Goal: Feedback & Contribution: Contribute content

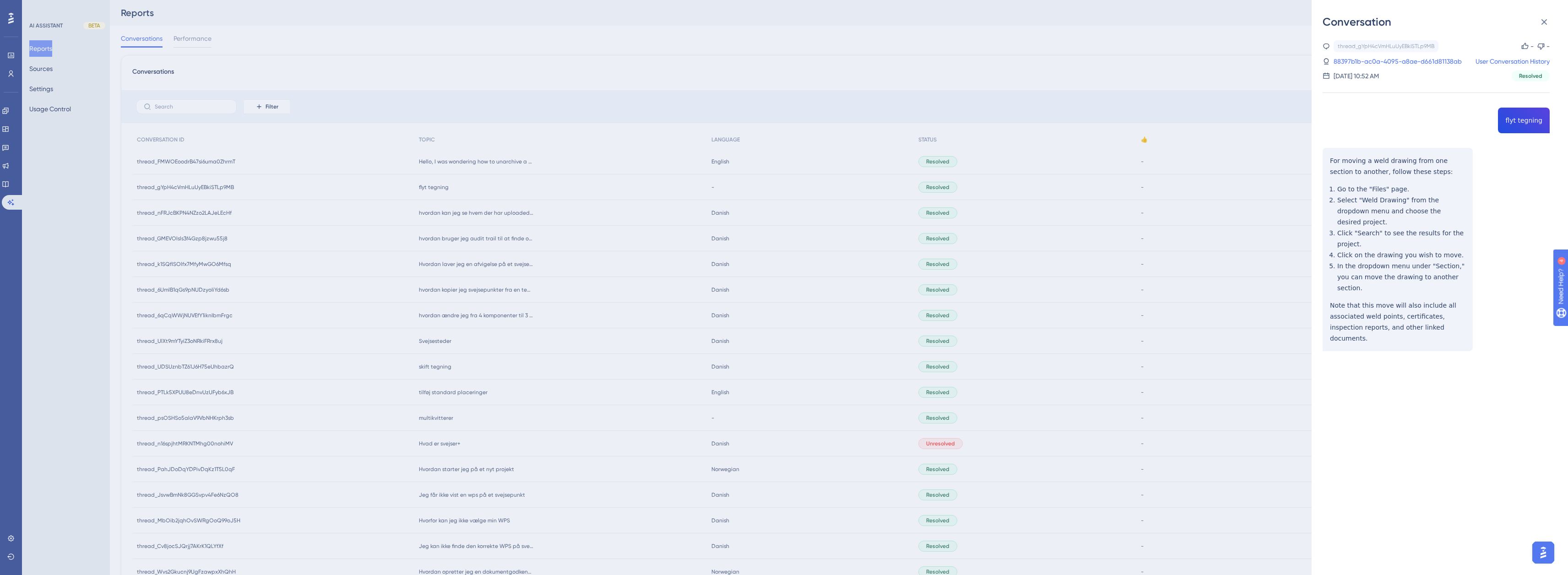
click at [13, 162] on div "Conversation thread_gYpH4cVmHLuUyEBkiSTLp9MB Copy - - 88397b1b-ac0a-4095-a8ae-d…" at bounding box center [784, 287] width 1568 height 575
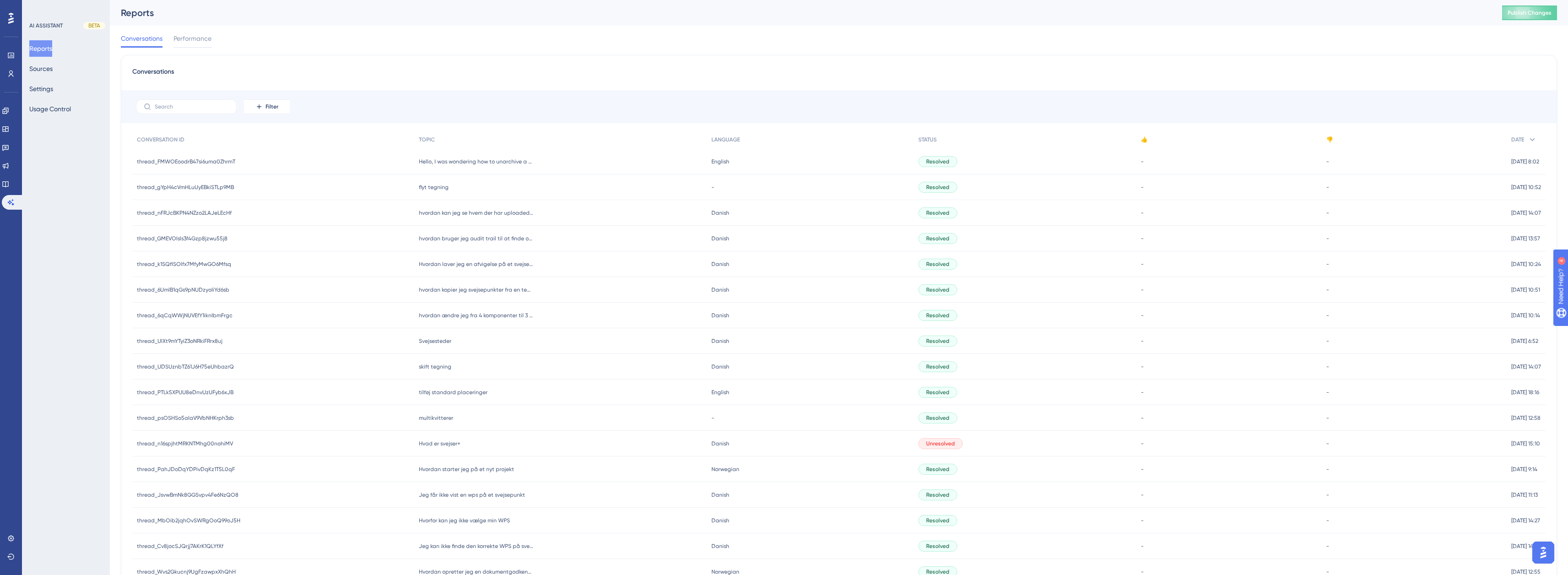
click at [10, 158] on div "Engagement Widgets Feedback Product Updates Knowledge Base AI Assistant" at bounding box center [10, 157] width 18 height 106
click at [8, 166] on icon at bounding box center [6, 166] width 6 height 6
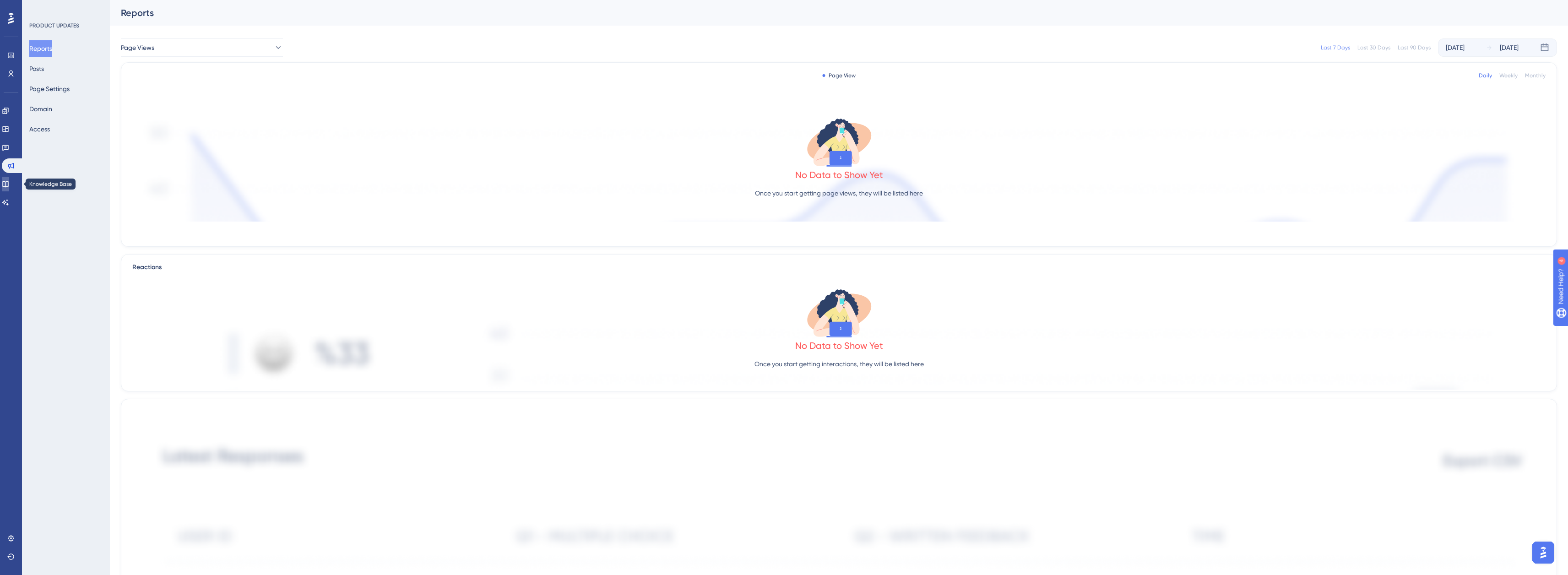
click at [9, 190] on link at bounding box center [5, 184] width 7 height 15
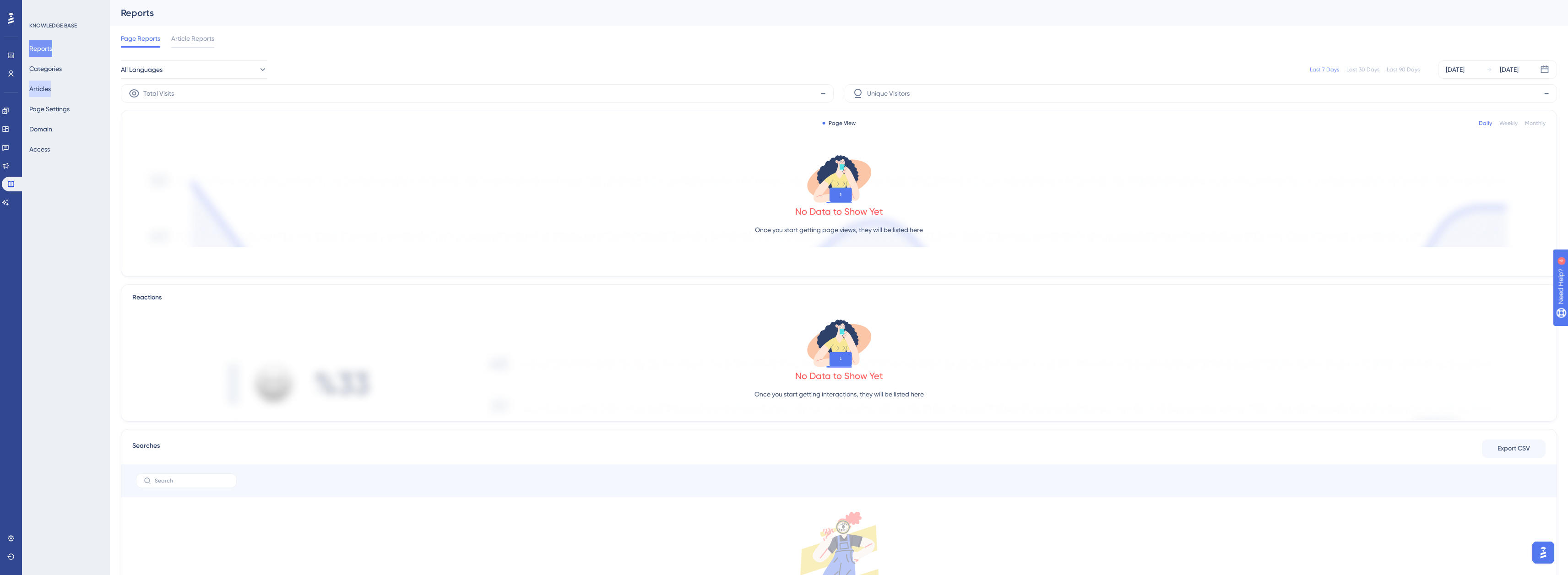
click at [46, 89] on button "Articles" at bounding box center [40, 88] width 21 height 16
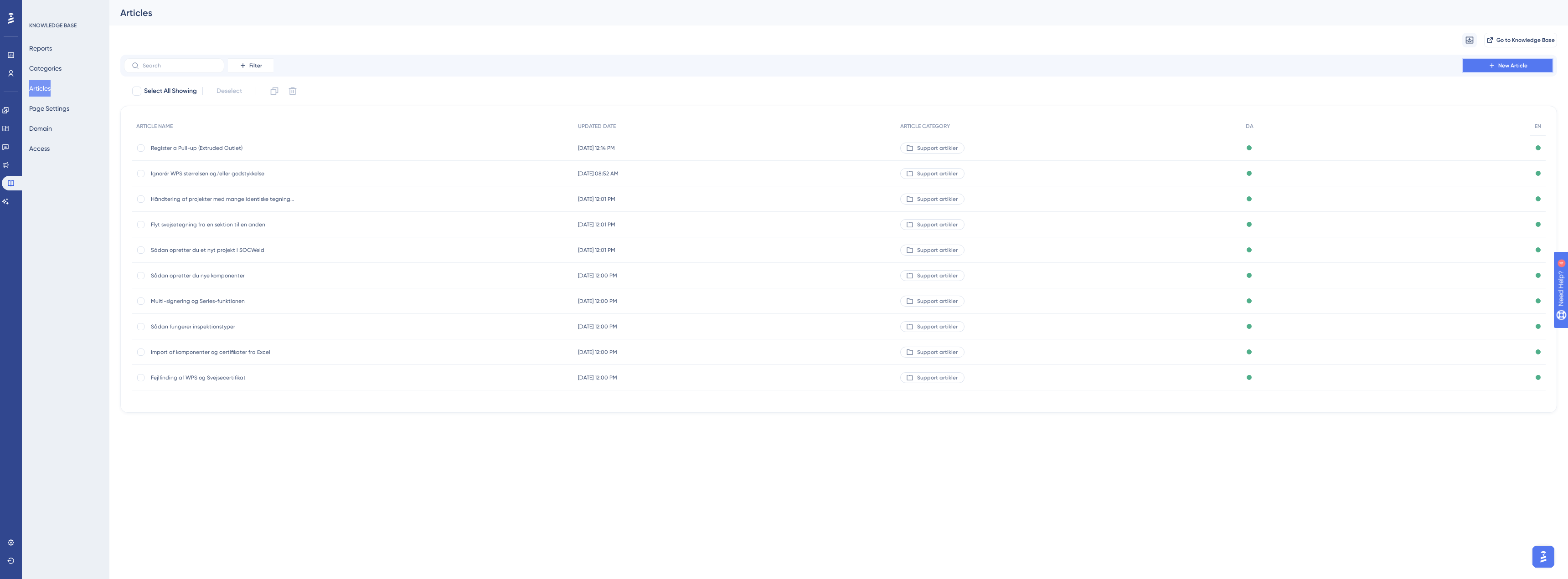
click at [1498, 69] on button "New Article" at bounding box center [1508, 66] width 91 height 15
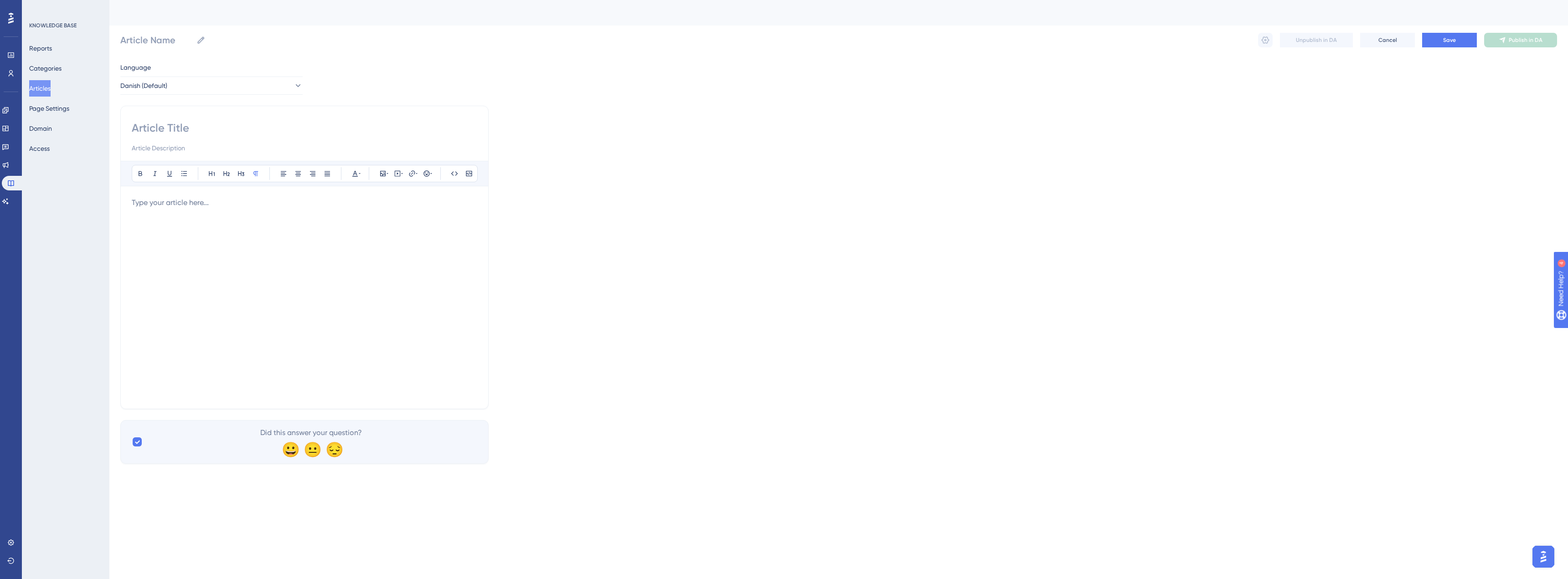
click at [172, 119] on div "Bold Italic Underline Bullet Point Heading 1 Heading 2 Heading 3 Normal Align L…" at bounding box center [304, 257] width 368 height 303
click at [171, 128] on input at bounding box center [304, 128] width 345 height 15
type input "Up"
type input "U"
type input "Upload af inspektionsrapport"
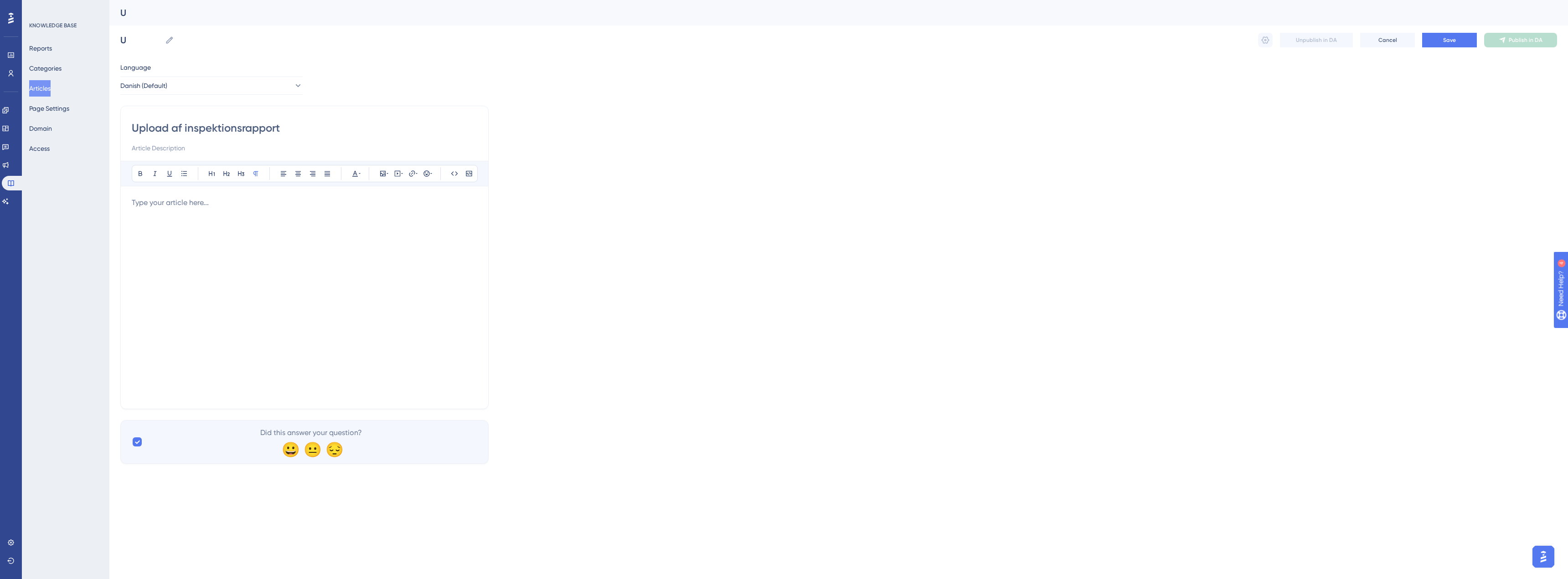
type input "Upload af inspektionsrapport"
type input "Sådan uploader ud en inspektionsrapport i SOCWeld"
click at [176, 207] on p at bounding box center [304, 202] width 345 height 11
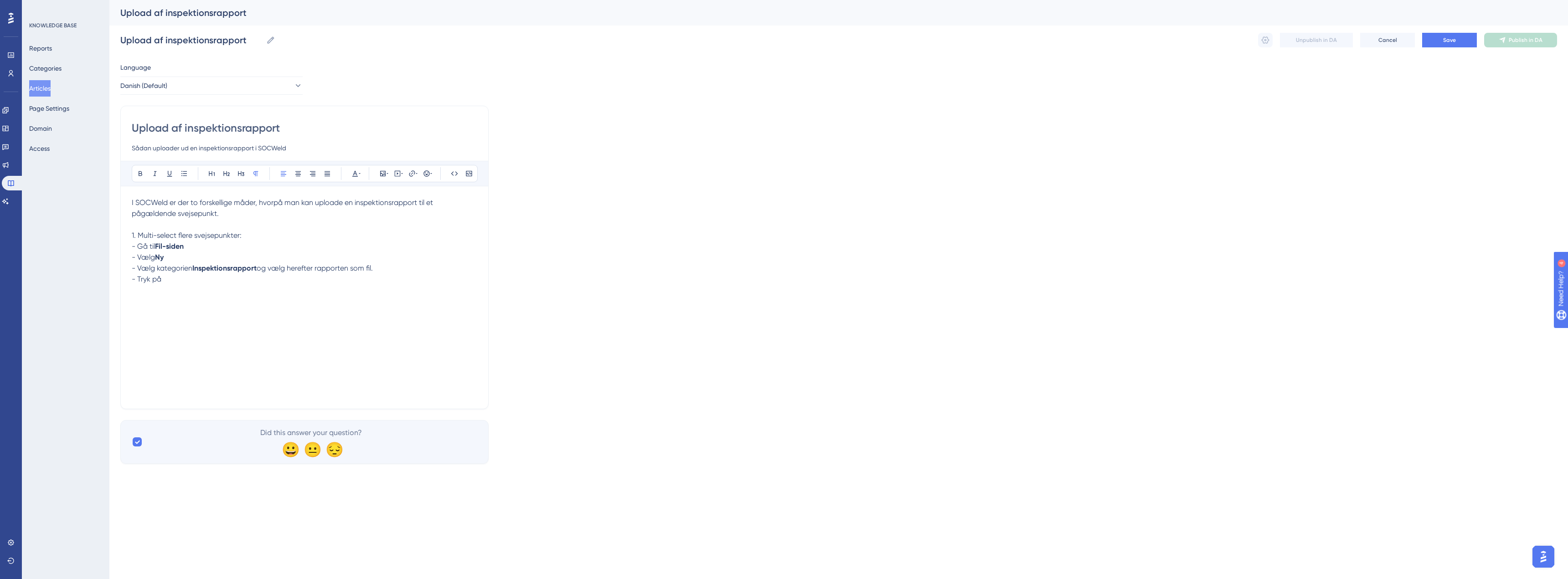
drag, startPoint x: 172, startPoint y: 281, endPoint x: 139, endPoint y: 280, distance: 33.0
click at [139, 280] on p "- Tryk på" at bounding box center [304, 279] width 345 height 11
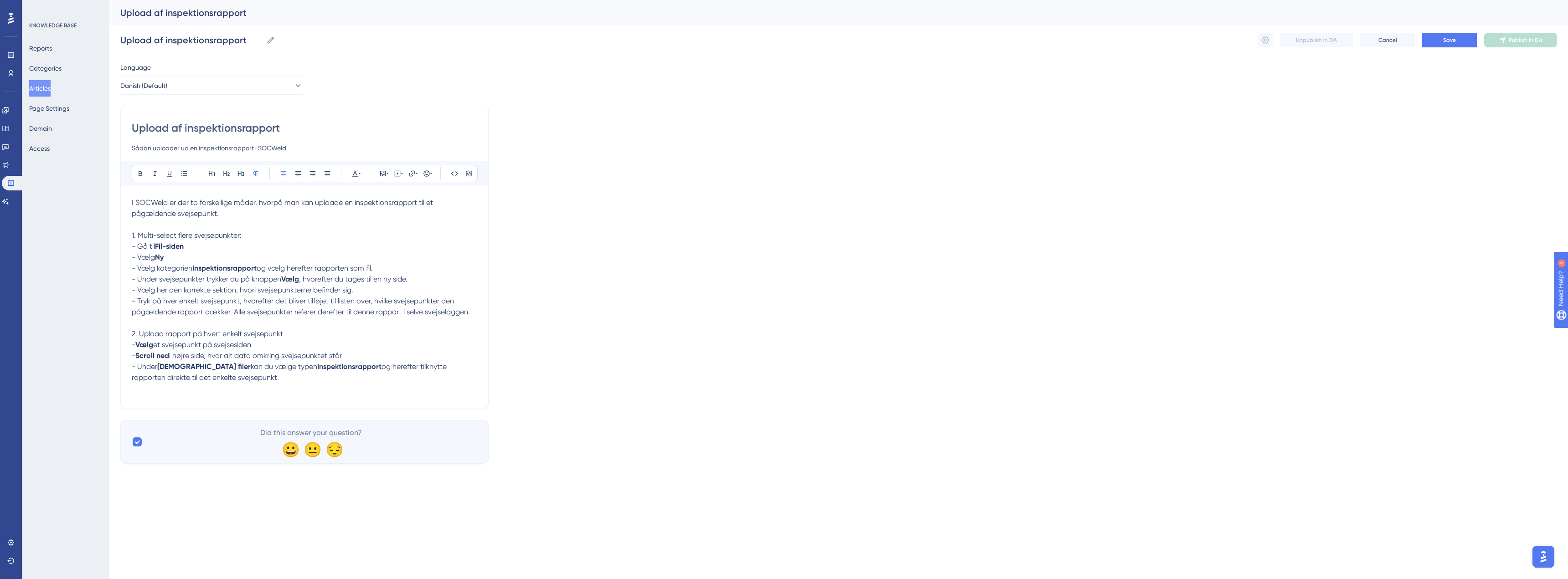
drag, startPoint x: 225, startPoint y: 378, endPoint x: 120, endPoint y: 203, distance: 204.1
click at [120, 203] on div "Performance Users Engagement Widgets Feedback Product Updates Knowledge Base AI…" at bounding box center [839, 239] width 1459 height 479
copy div "I SOCWeld er der to forskellige måder, hvorpå man kan uploade en inspektionsrap…"
click at [560, 327] on div "Language Danish (Default) Upload af inspektionsrapport Sådan uploader ud en ins…" at bounding box center [839, 263] width 1437 height 402
click at [378, 338] on p "2. Upload rapport på hvert enkelt svejsepunkt" at bounding box center [304, 333] width 345 height 11
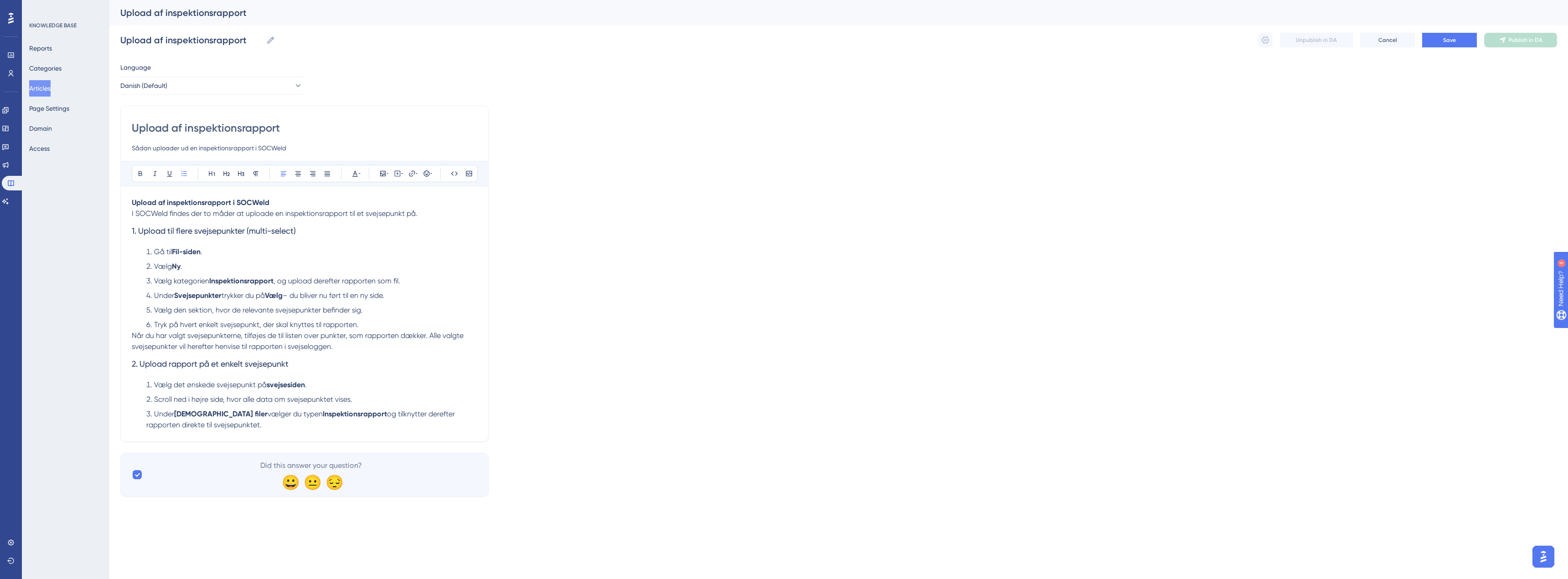
click at [177, 298] on strong "Svejsepunkter" at bounding box center [198, 295] width 48 height 9
click at [224, 297] on span "trykker du på" at bounding box center [243, 295] width 43 height 9
click at [163, 292] on span "Under" at bounding box center [163, 295] width 20 height 9
click at [375, 296] on span "– du bliver nu ført til en ny side." at bounding box center [391, 295] width 102 height 9
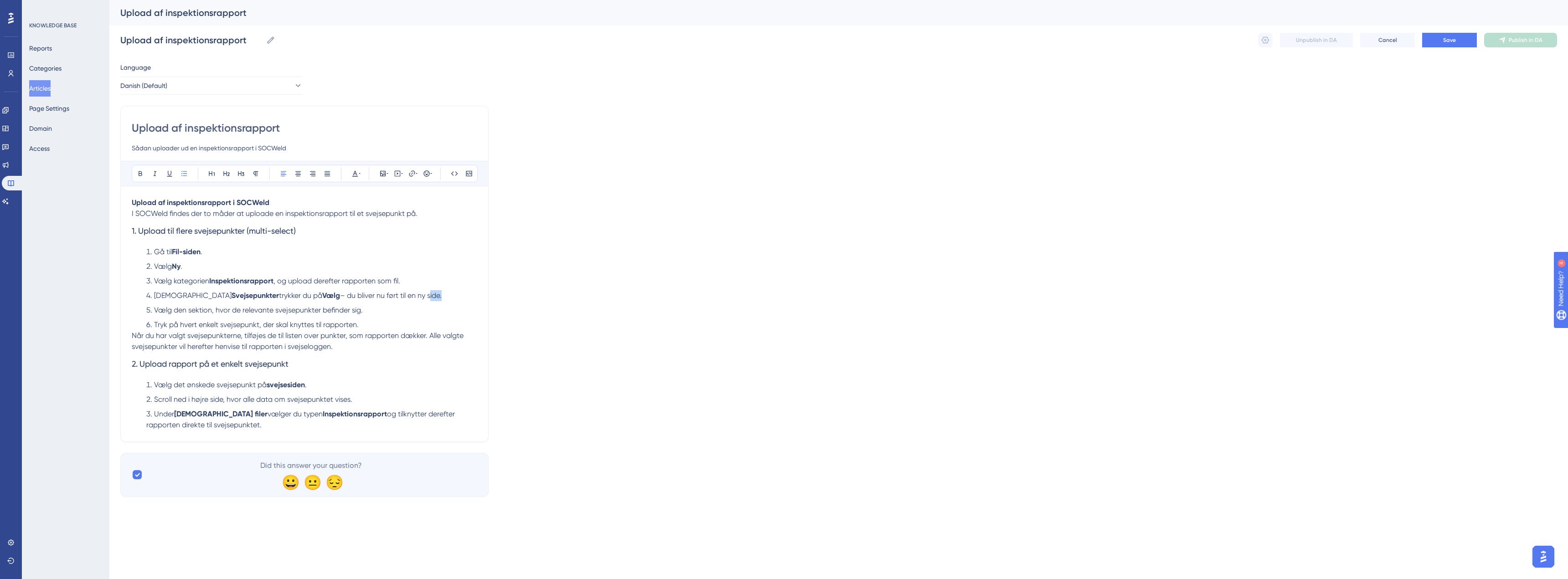
click at [375, 296] on span "– du bliver nu ført til en ny side." at bounding box center [391, 295] width 102 height 9
click at [374, 324] on li "Tryk på hvert enkelt svejsepunkt, der skal knyttes til rapporten." at bounding box center [310, 325] width 334 height 11
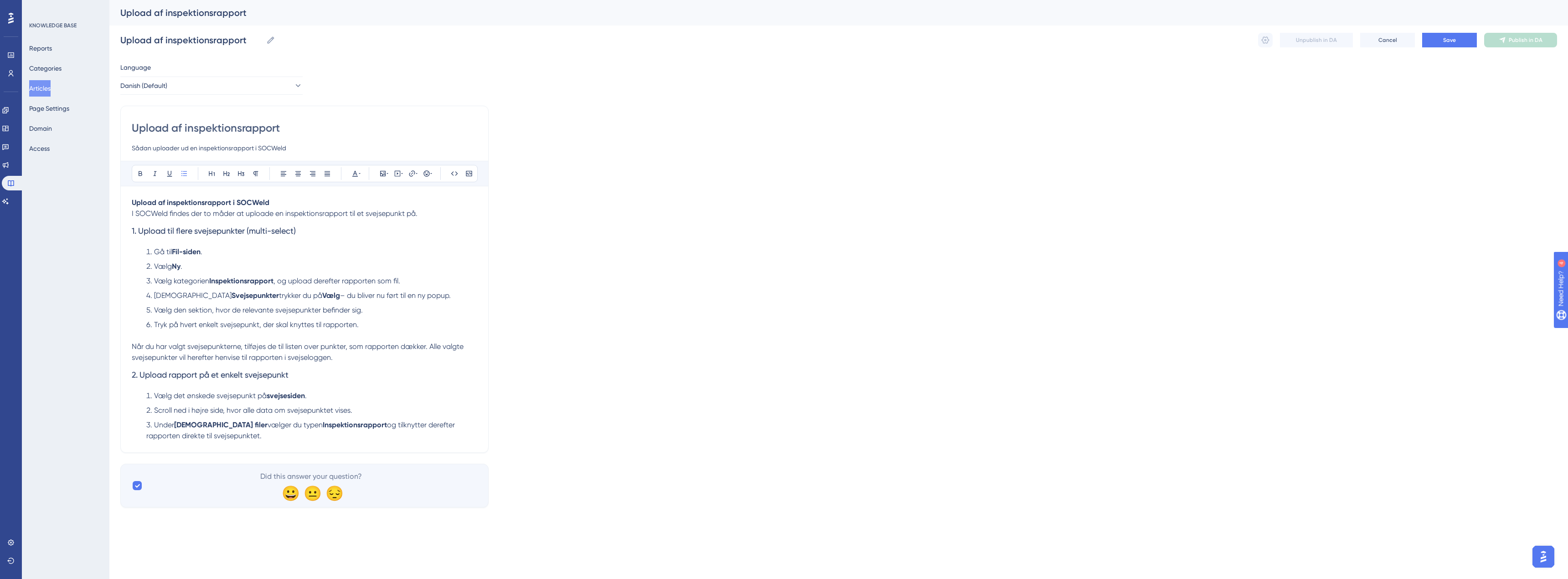
click at [375, 359] on p "Når du har valgt svejsepunkterne, tilføjes de til listen over punkter, som rapp…" at bounding box center [304, 353] width 345 height 22
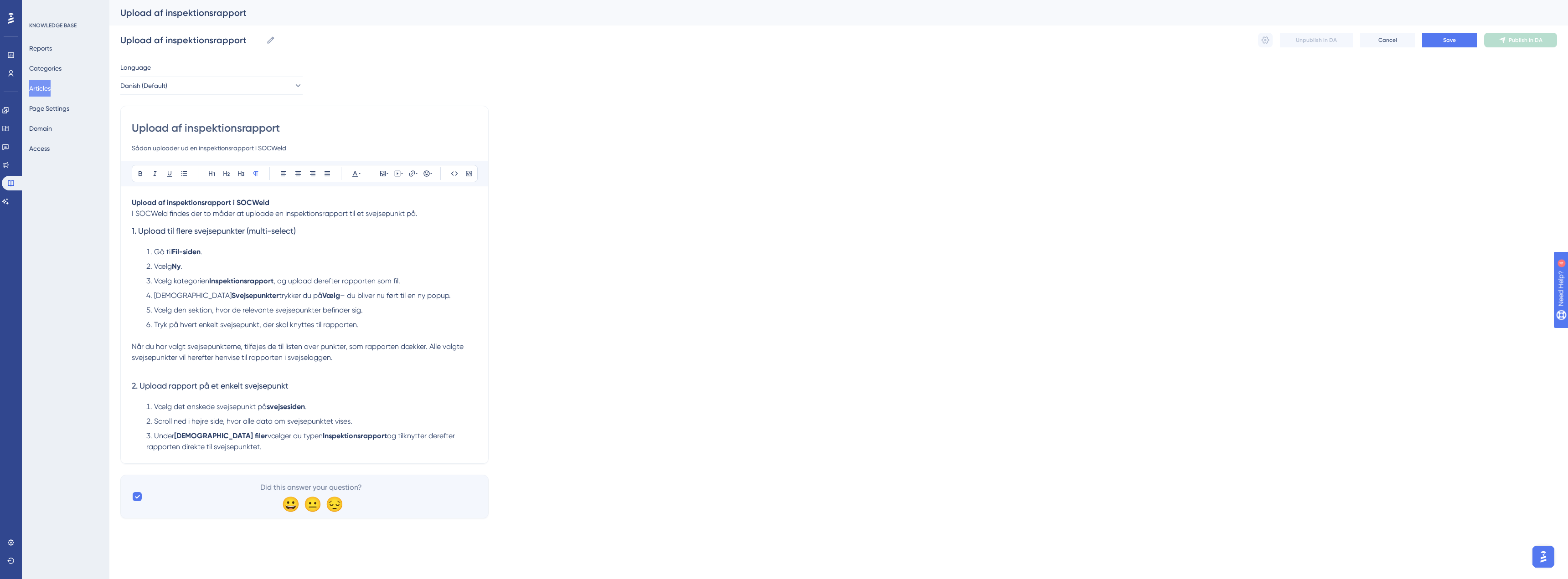
click at [222, 449] on li "Under [DEMOGRAPHIC_DATA] filer vælger du typen Inspektionsrapport og tilknytter…" at bounding box center [310, 442] width 334 height 22
copy div "Upload af inspektionsrapport i SOCWeld I SOCWeld findes der to måder at uploade…"
drag, startPoint x: 1172, startPoint y: 202, endPoint x: 1198, endPoint y: 196, distance: 26.7
click at [1172, 202] on div "Language Danish (Default) Upload af inspektionsrapport Sådan uploader ud en ins…" at bounding box center [839, 290] width 1437 height 457
click at [1462, 43] on button "Save" at bounding box center [1449, 40] width 55 height 15
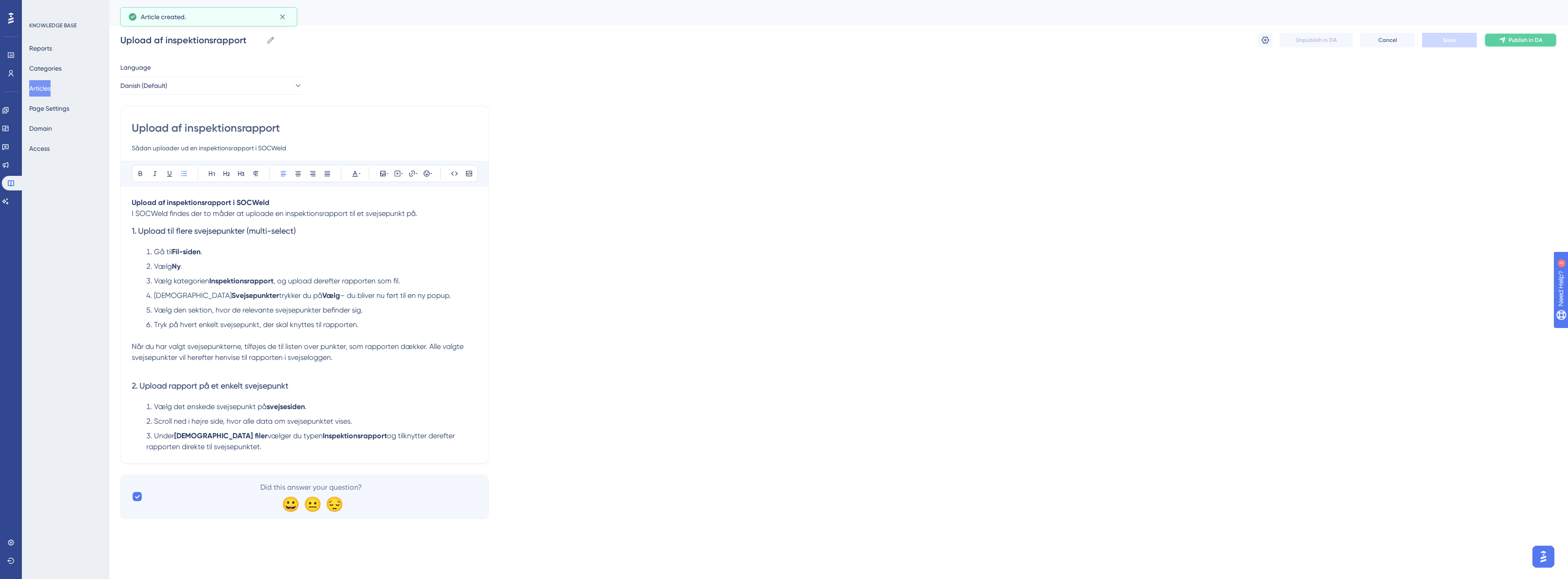
click at [1522, 39] on span "Publish in DA" at bounding box center [1525, 40] width 34 height 7
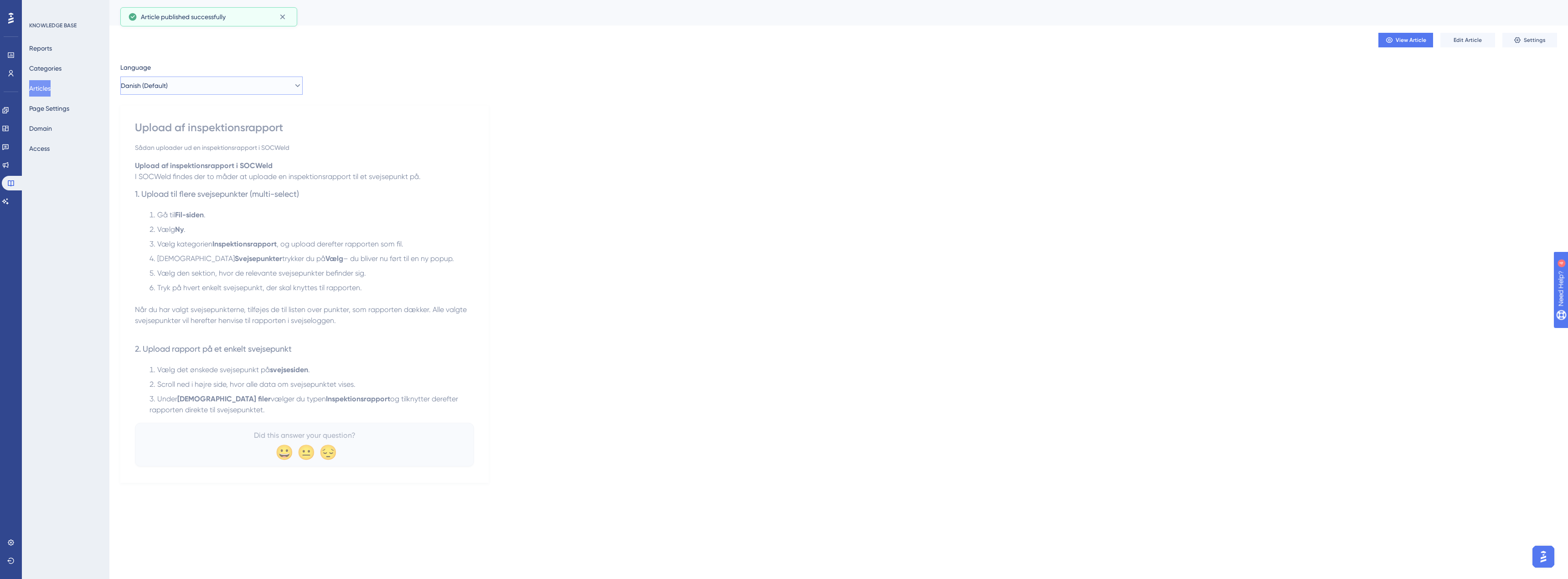
click at [295, 86] on icon at bounding box center [298, 86] width 5 height 3
click at [244, 129] on div "No translation" at bounding box center [270, 131] width 53 height 11
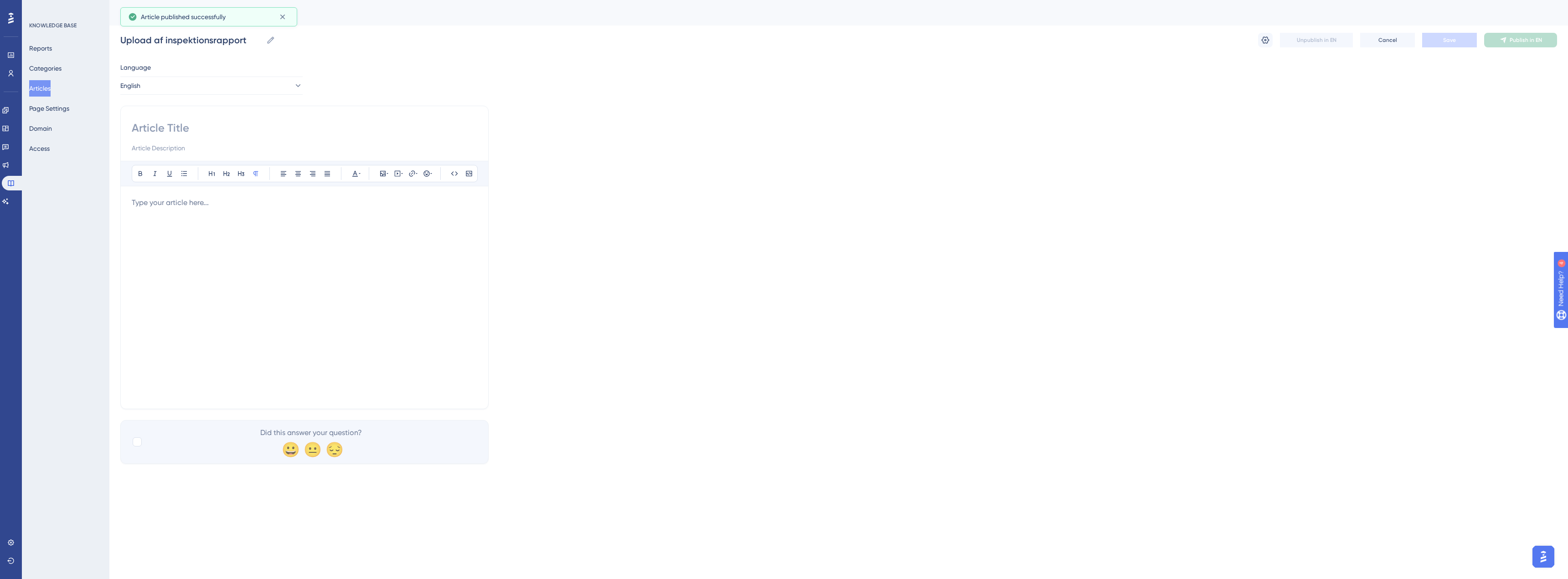
click at [201, 125] on input at bounding box center [304, 128] width 345 height 15
click at [185, 222] on div at bounding box center [304, 298] width 345 height 201
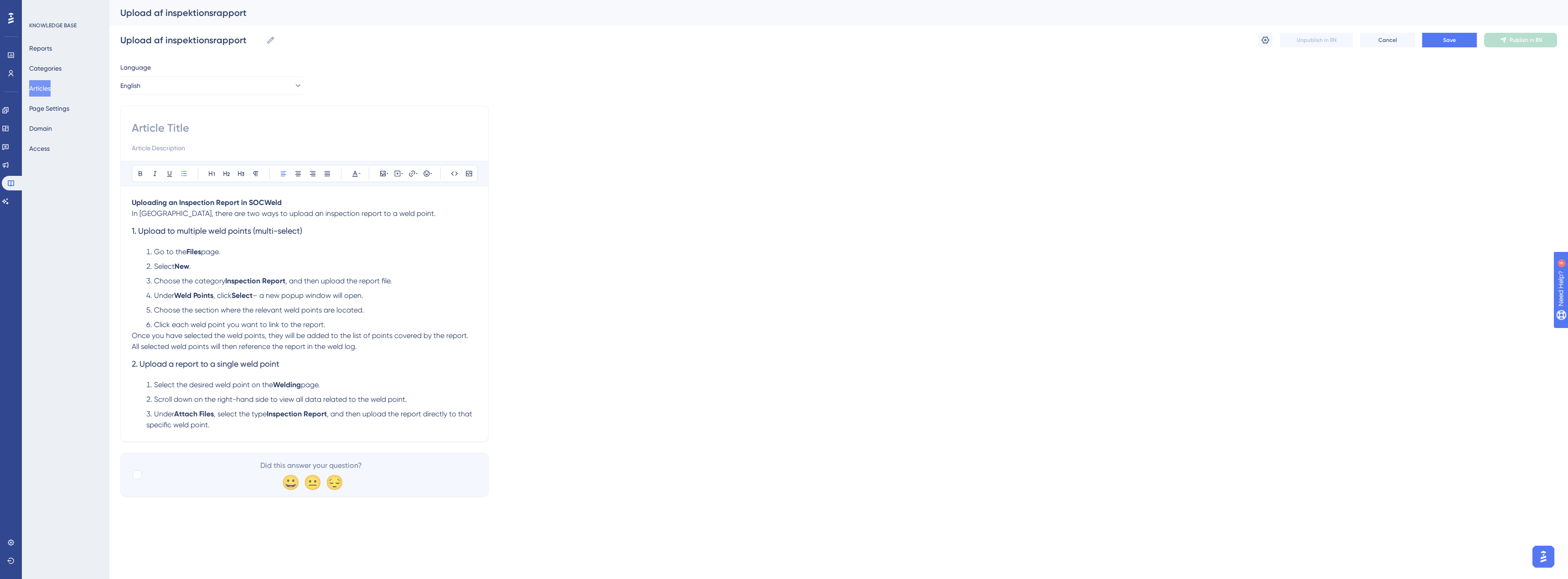
click at [183, 125] on input at bounding box center [304, 128] width 345 height 15
type input "Uploading Inspections Report"
click at [130, 333] on div "Uploading Inspections Report Bold Italic Underline Bullet Point Heading 1 Headi…" at bounding box center [304, 273] width 368 height 336
click at [131, 335] on div "Uploading Inspections Report Bold Italic Underline Bullet Point Heading 1 Headi…" at bounding box center [304, 273] width 368 height 336
click at [133, 336] on span "Once you have selected the weld points, they will be added to the list of point…" at bounding box center [301, 341] width 339 height 20
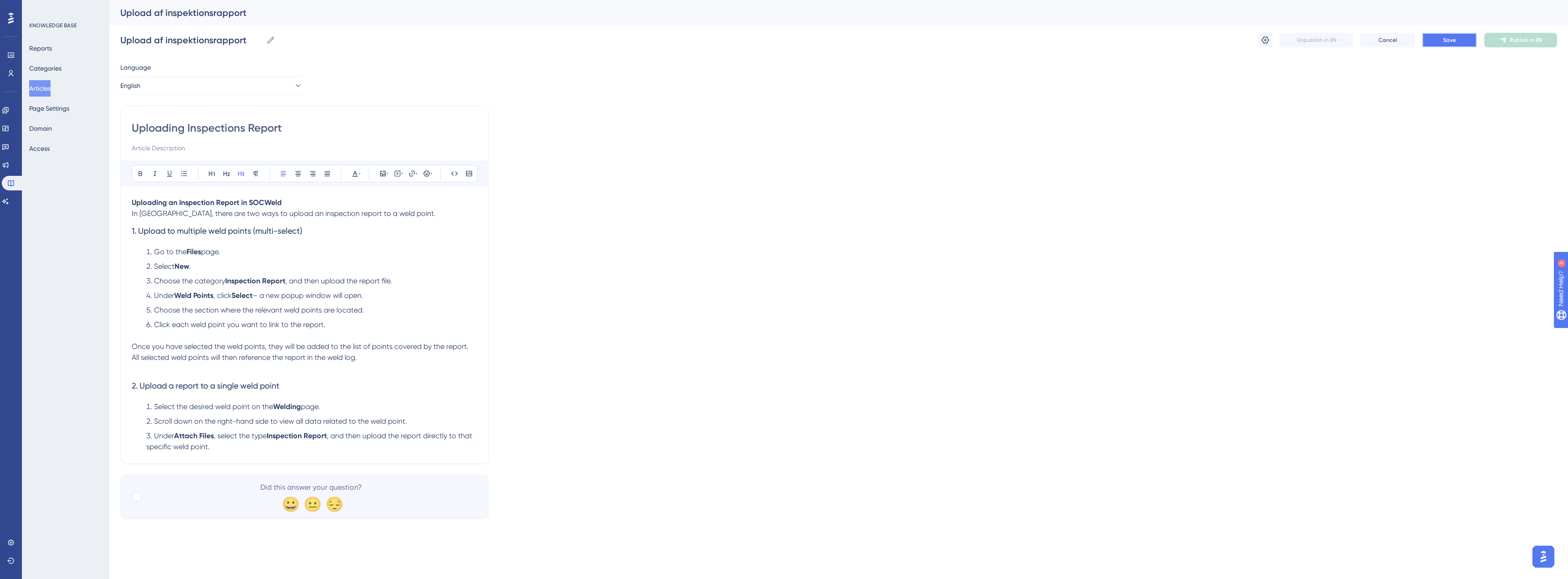
click at [1456, 44] on button "Save" at bounding box center [1449, 40] width 55 height 15
click at [1510, 44] on button "Publish in EN" at bounding box center [1520, 40] width 73 height 15
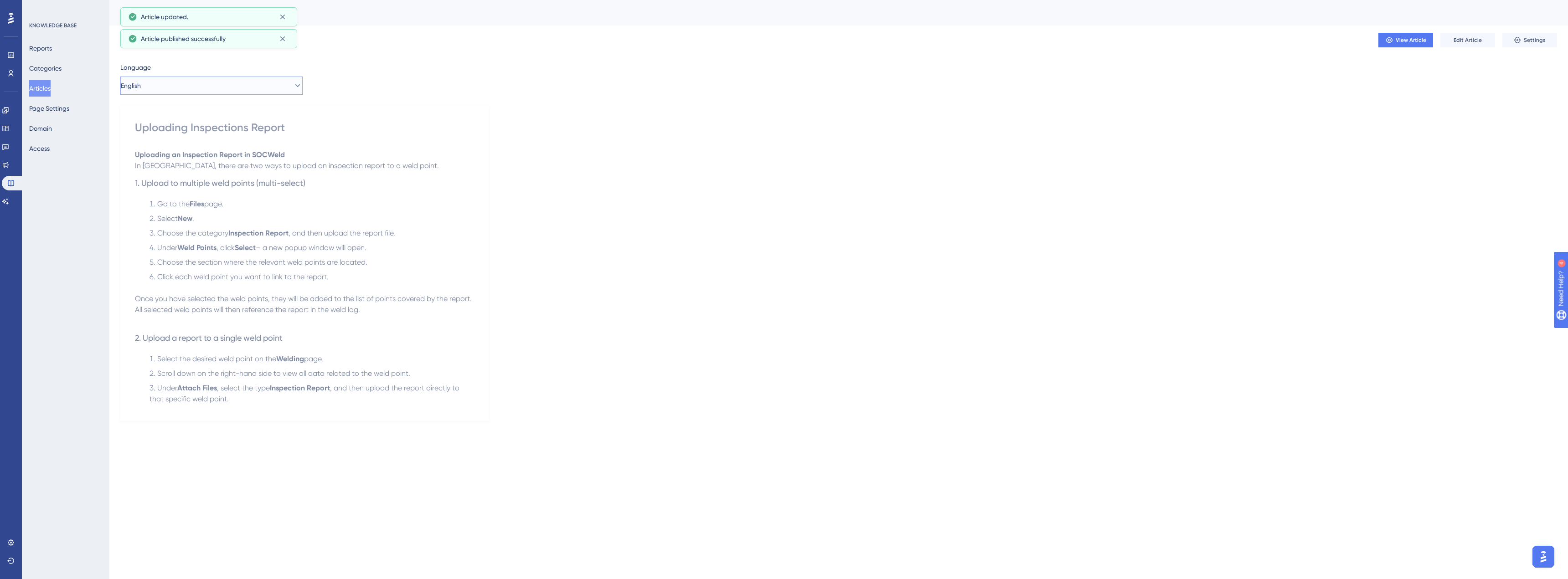
click at [198, 86] on button "English" at bounding box center [211, 85] width 183 height 18
click at [194, 117] on button "Danish (Default) Danish (Default) Published" at bounding box center [211, 113] width 171 height 18
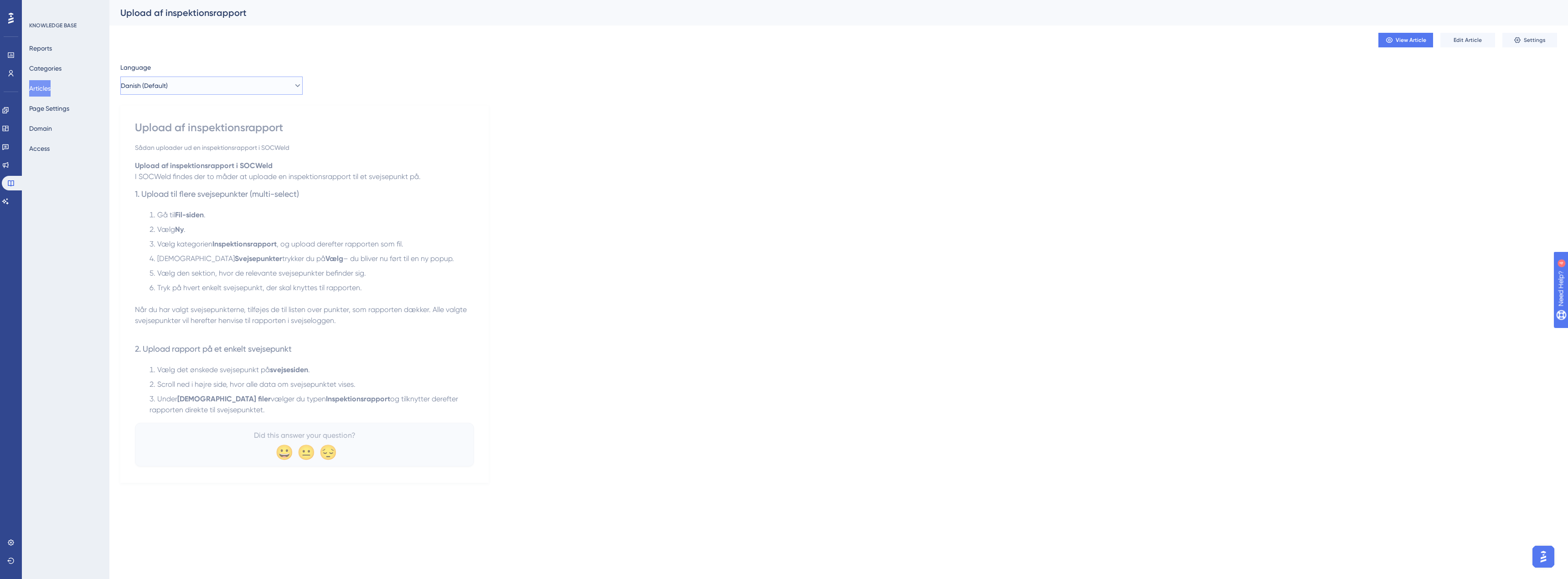
click at [203, 90] on button "Danish (Default)" at bounding box center [211, 85] width 183 height 18
click at [198, 125] on button "English English Published" at bounding box center [211, 131] width 171 height 18
click at [10, 54] on icon at bounding box center [11, 55] width 7 height 7
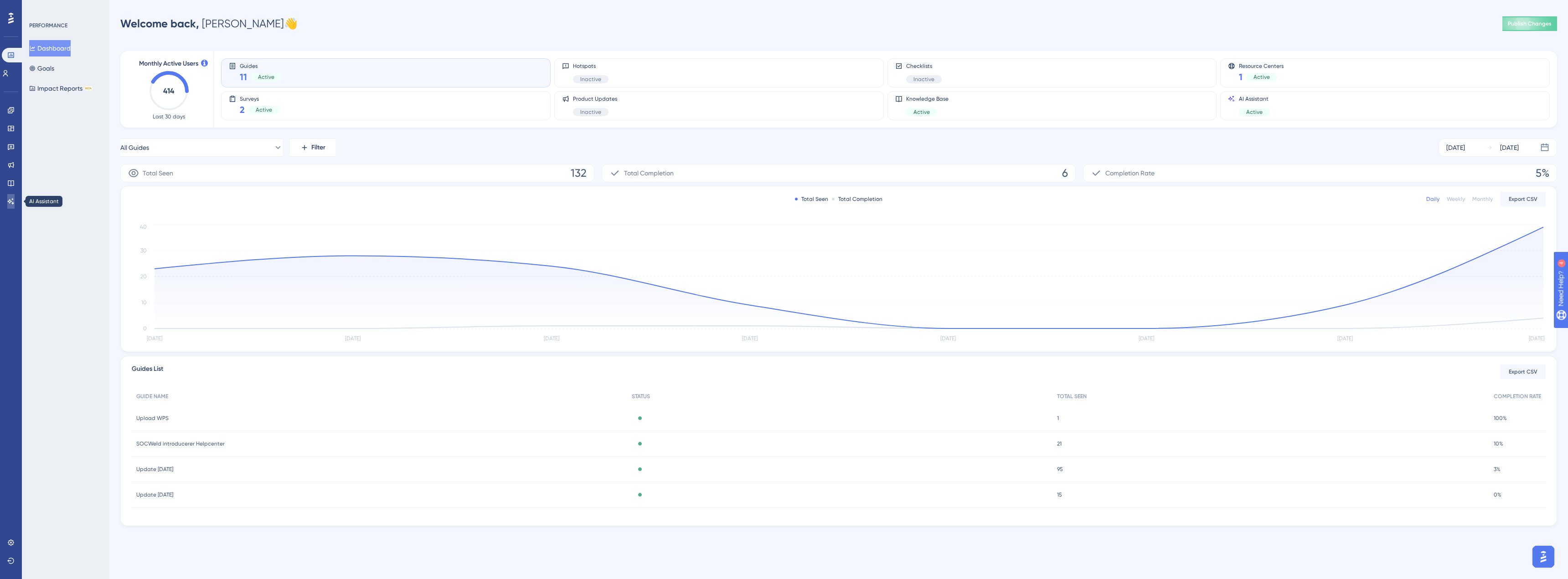
click at [9, 199] on icon at bounding box center [11, 202] width 7 height 7
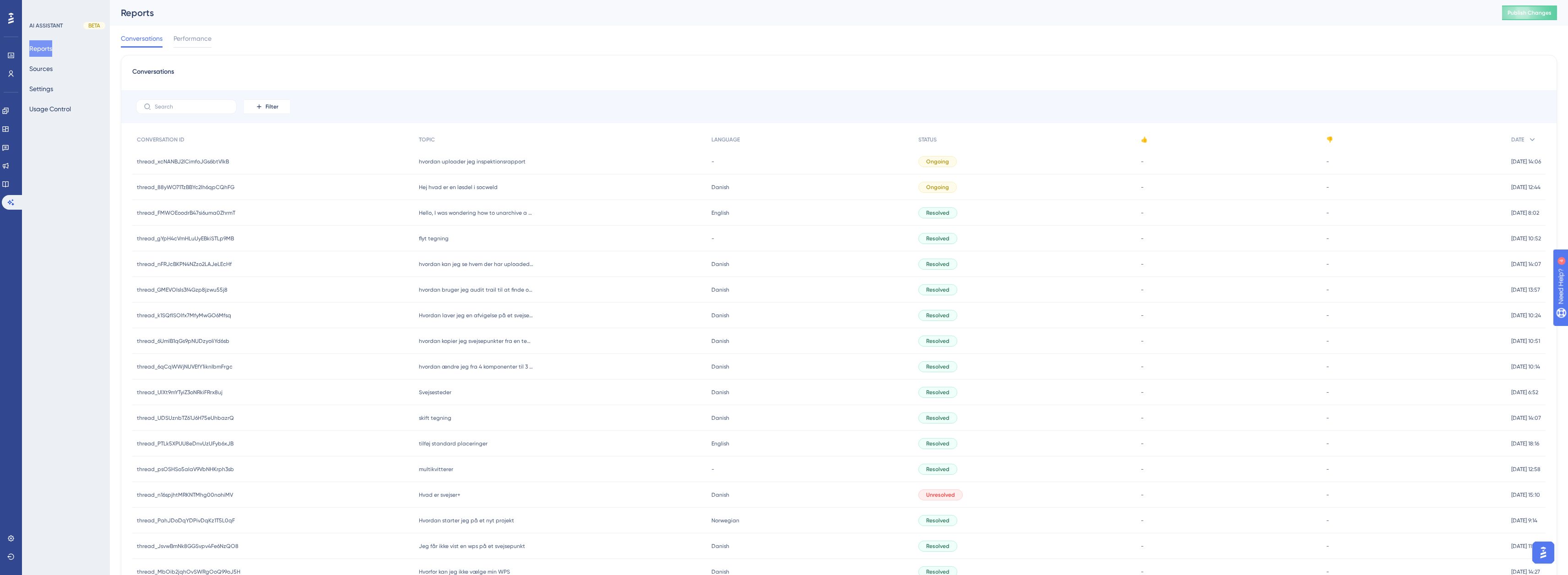
click at [473, 189] on span "Hej hvad er en løsdel i socweld" at bounding box center [458, 187] width 79 height 7
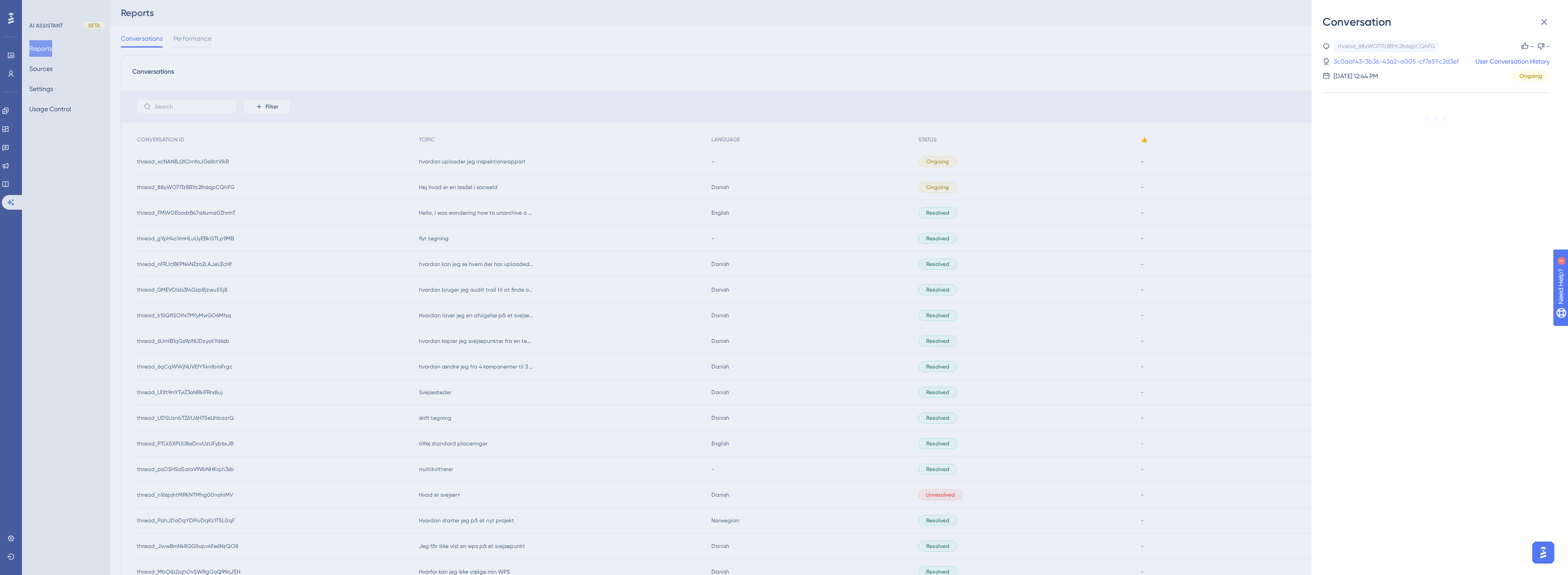
click at [1364, 63] on link "3c0aaf43-3b36-43a2-a005-cf7e59c2d3ef" at bounding box center [1396, 61] width 125 height 11
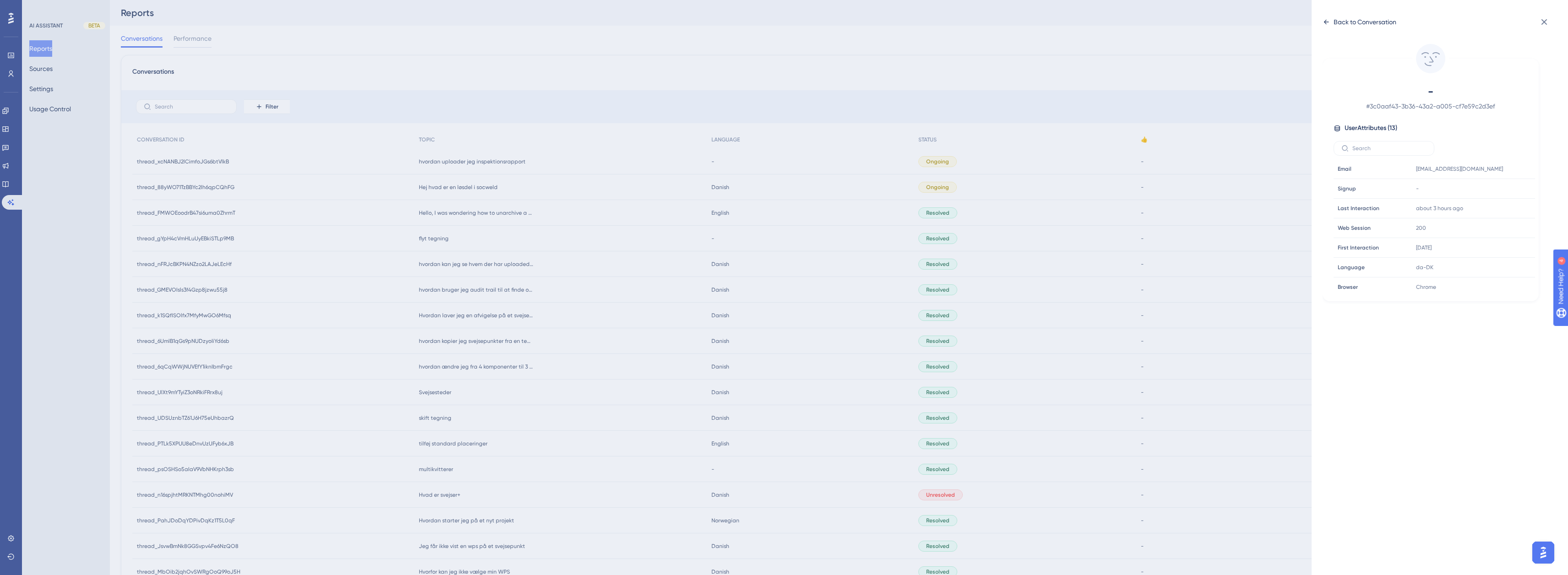
click at [1376, 22] on div "Back to Conversation" at bounding box center [1364, 21] width 63 height 11
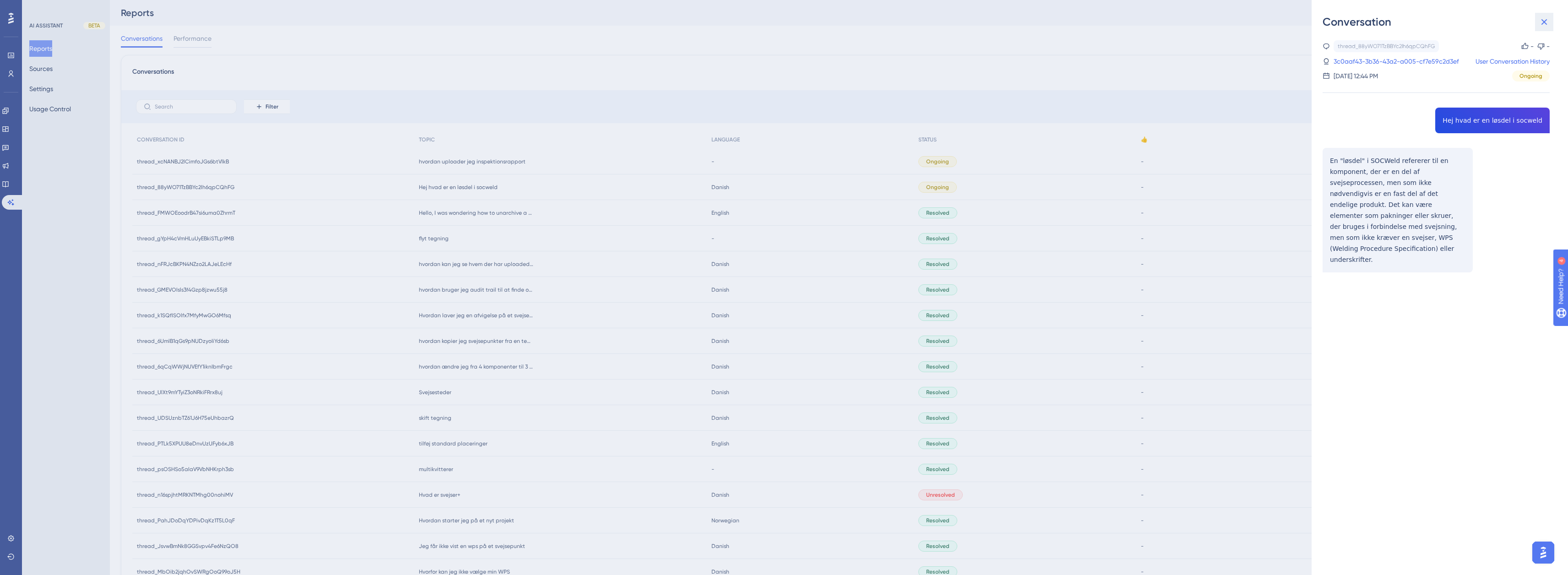
click at [1547, 26] on icon at bounding box center [1544, 21] width 11 height 11
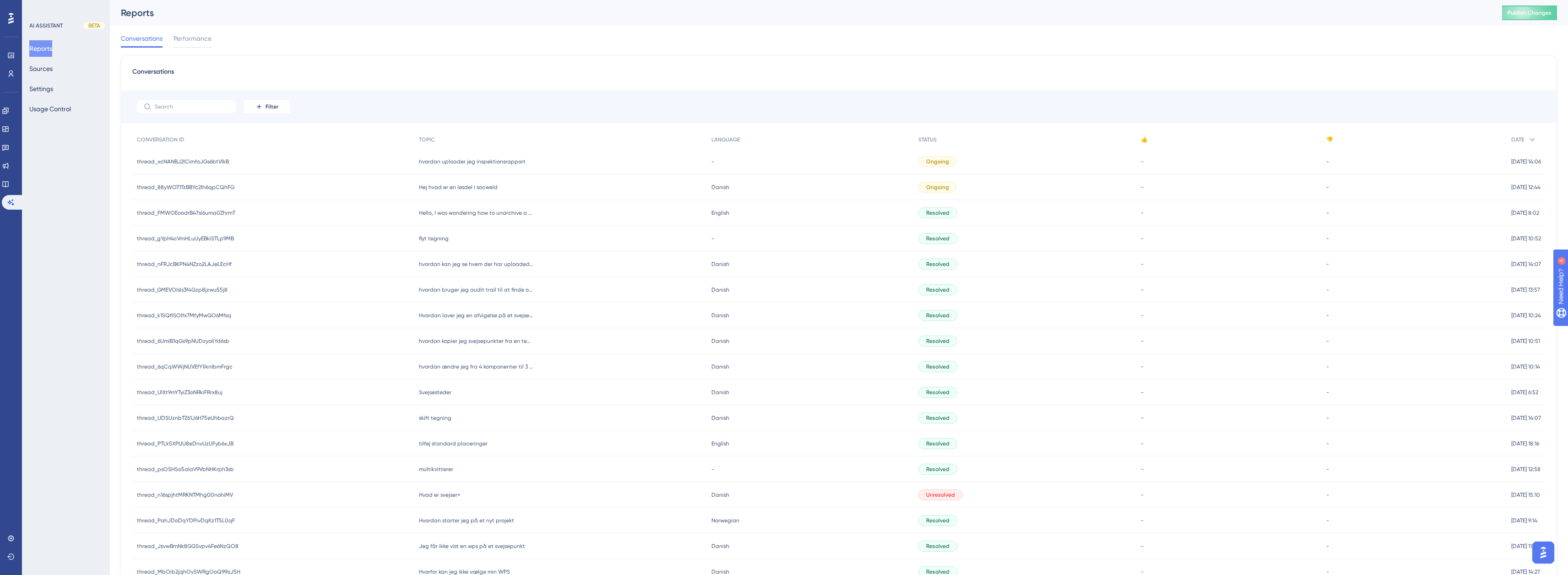
click at [511, 158] on span "hvordan uploader jeg inspektionsrapport" at bounding box center [472, 162] width 107 height 7
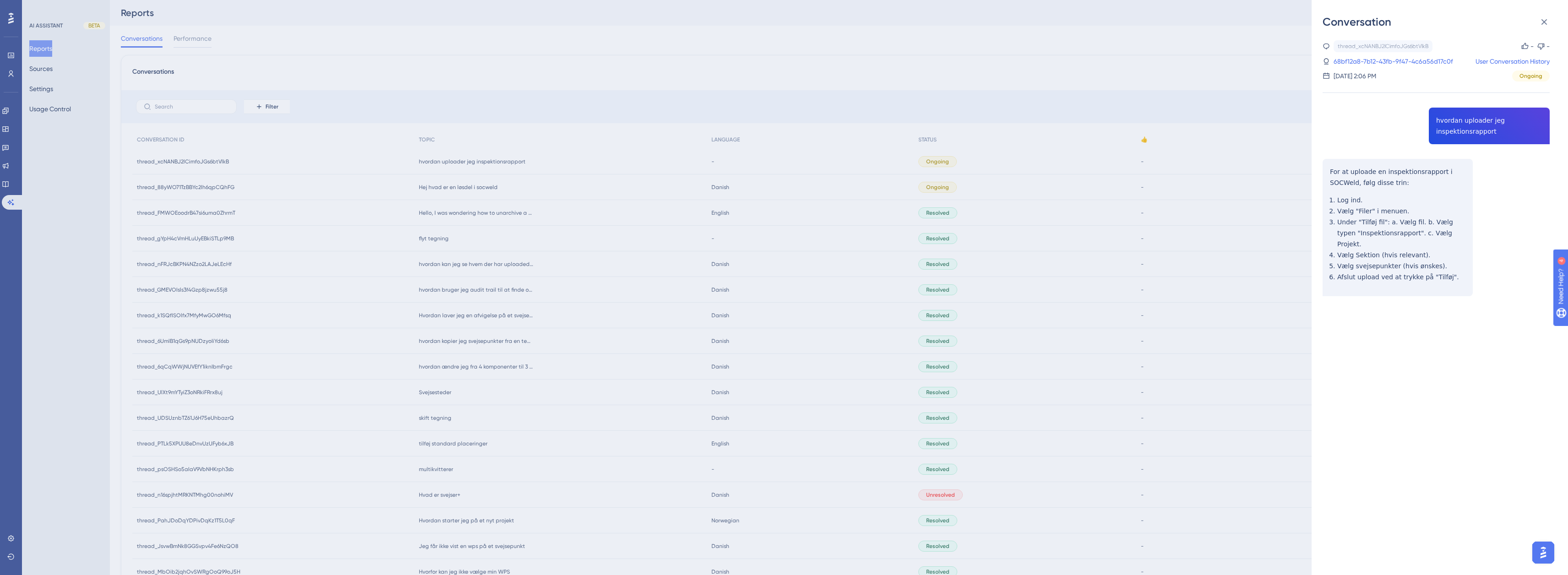
click at [1406, 55] on div "thread_xcNANBJ2lCimfoJGs6btVlkB Copy - - 68bf12a8-7b12-43fb-9f47-4c6a56d17c0f U…" at bounding box center [1436, 61] width 227 height 41
click at [1406, 62] on link "68bf12a8-7b12-43fb-9f47-4c6a56d17c0f" at bounding box center [1393, 61] width 119 height 11
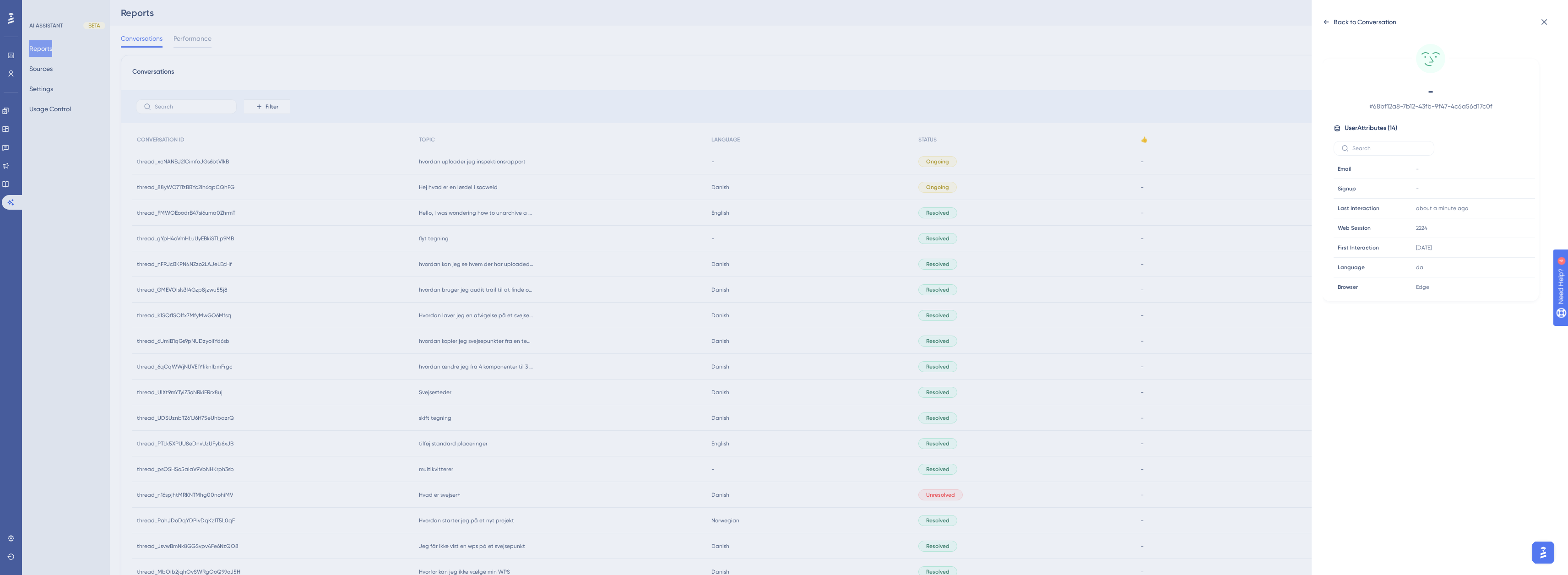
click at [1338, 18] on div "Back to Conversation" at bounding box center [1364, 21] width 63 height 11
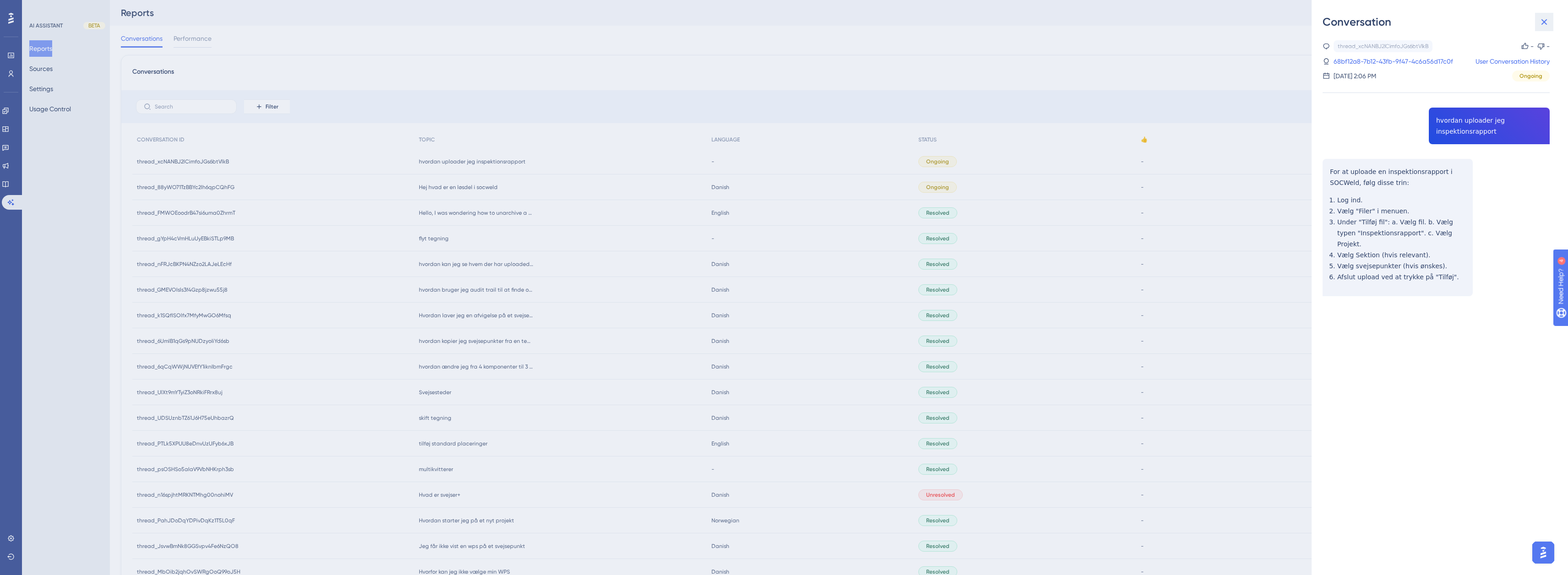
click at [1548, 24] on icon at bounding box center [1544, 21] width 11 height 11
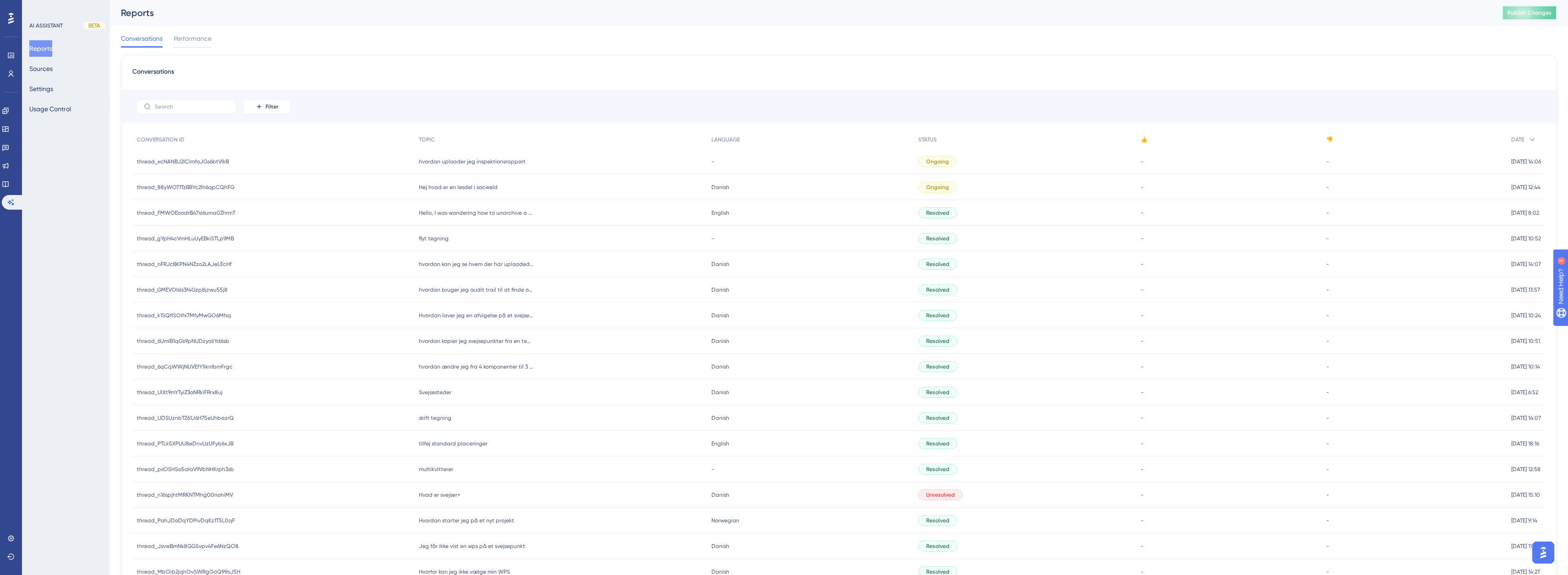
click at [1525, 9] on span "Publish Changes" at bounding box center [1530, 13] width 44 height 7
